Goal: Information Seeking & Learning: Learn about a topic

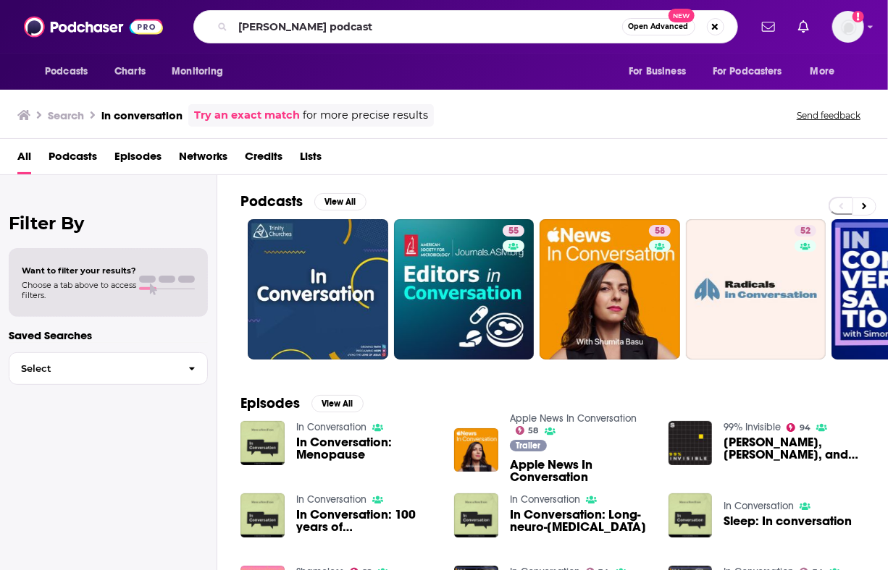
type input "[PERSON_NAME] podcast"
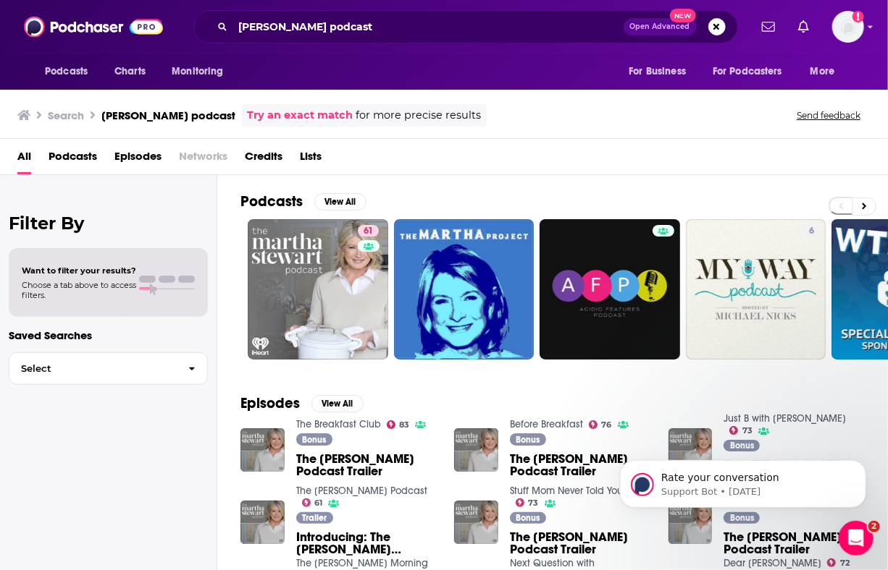
click at [139, 547] on div "Filter By Want to filter your results? Choose a tab above to access filters. Sa…" at bounding box center [108, 460] width 217 height 570
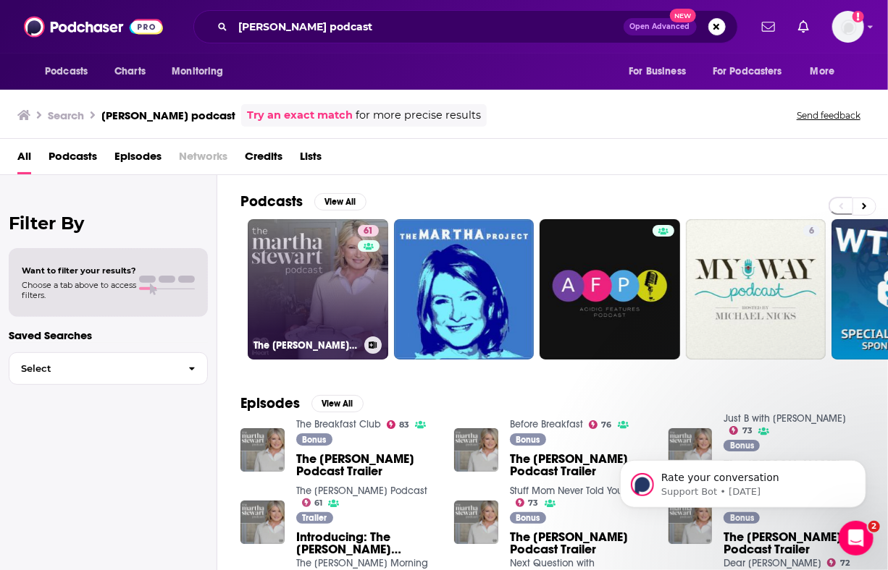
click at [270, 327] on link "61 The [PERSON_NAME] Podcast" at bounding box center [318, 289] width 140 height 140
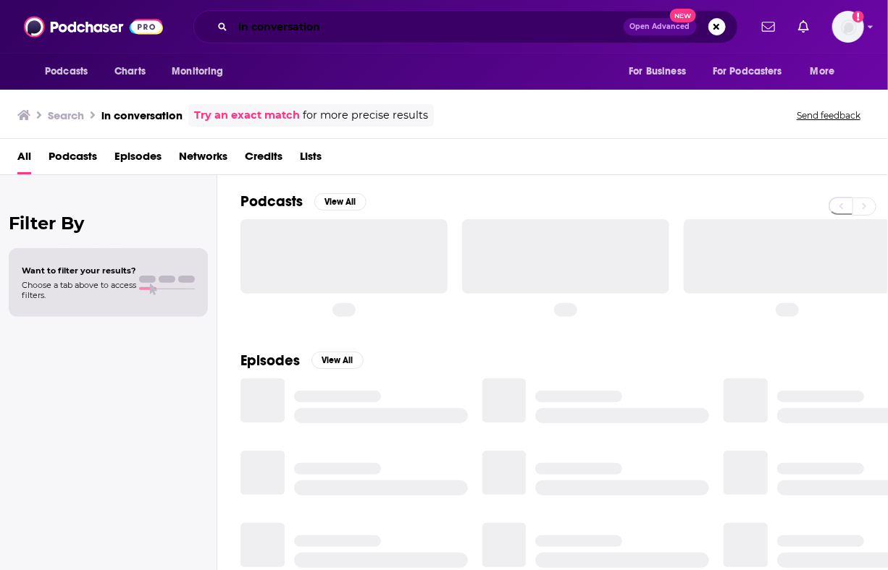
drag, startPoint x: 0, startPoint y: 0, endPoint x: 324, endPoint y: 35, distance: 325.5
click at [324, 35] on input "in conversation" at bounding box center [428, 26] width 390 height 23
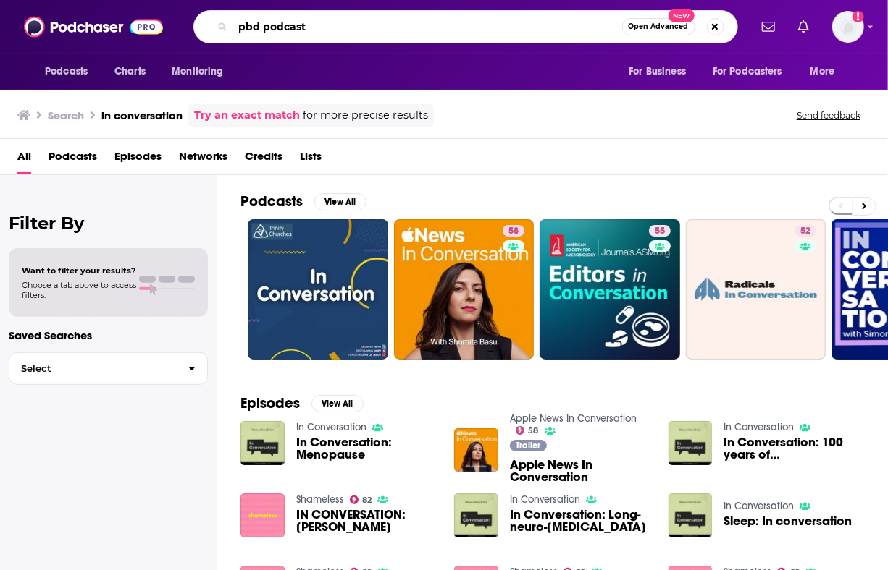
type input "pbd podcast"
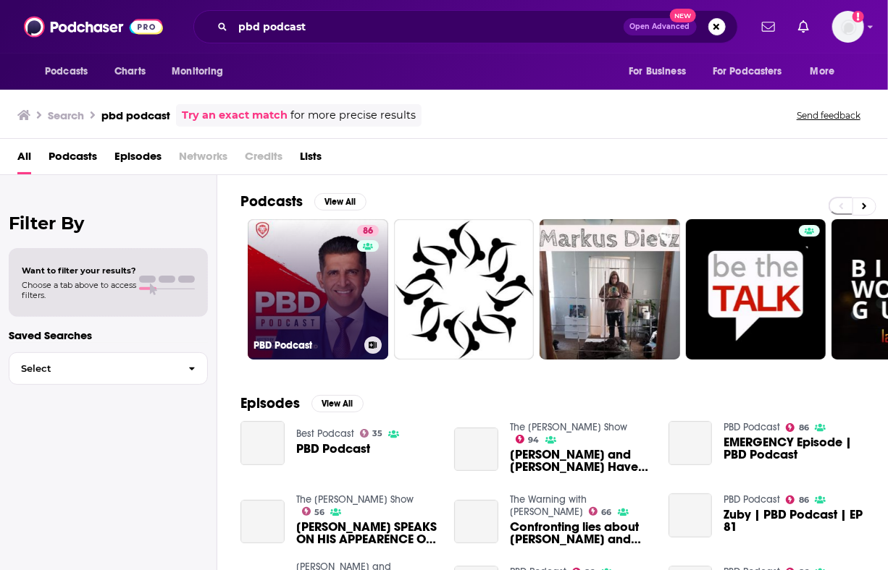
click at [363, 248] on icon at bounding box center [368, 247] width 10 height 8
